Goal: Find specific page/section: Find specific page/section

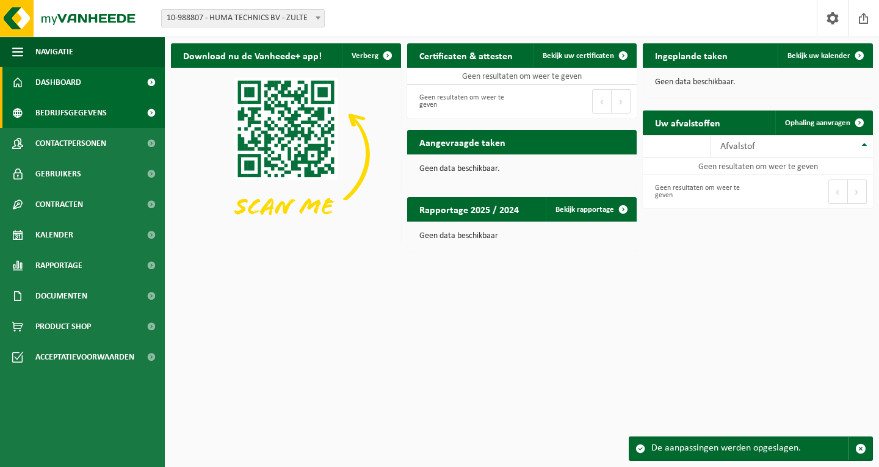
click at [110, 117] on link "Bedrijfsgegevens" at bounding box center [82, 113] width 165 height 31
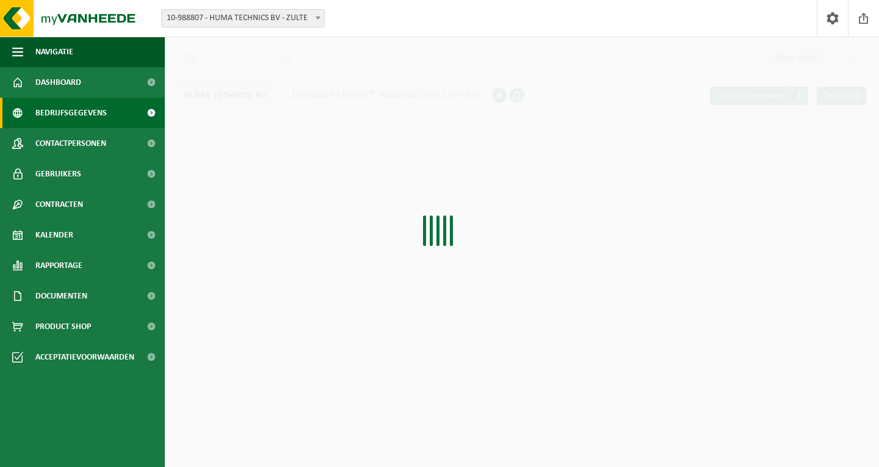
click at [110, 117] on link "Bedrijfsgegevens" at bounding box center [82, 113] width 165 height 31
